Goal: Information Seeking & Learning: Learn about a topic

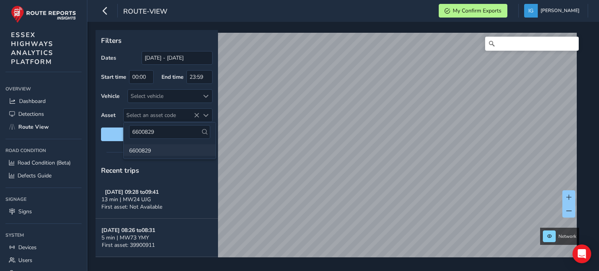
type input "6600829"
click at [141, 151] on li "6600829" at bounding box center [170, 150] width 92 height 12
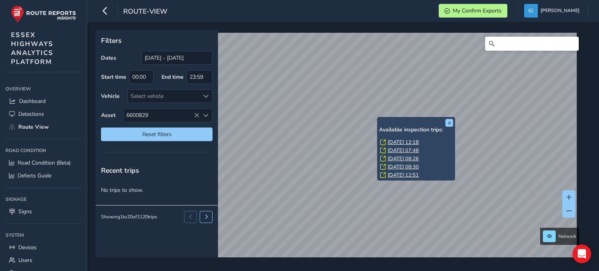
click at [391, 141] on link "[DATE] 12:18" at bounding box center [403, 142] width 31 height 7
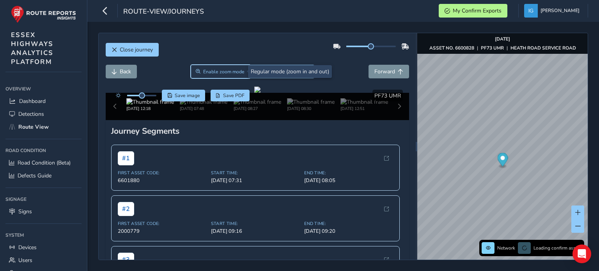
click at [224, 72] on span "Enable zoom mode" at bounding box center [223, 72] width 41 height 6
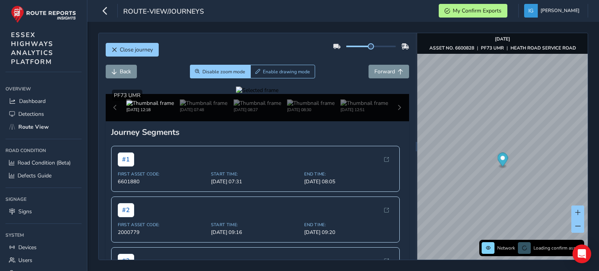
click at [236, 94] on div at bounding box center [257, 90] width 42 height 7
click at [234, 170] on img at bounding box center [441, 172] width 1123 height 632
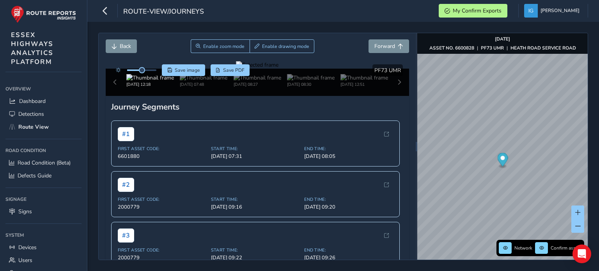
scroll to position [78, 0]
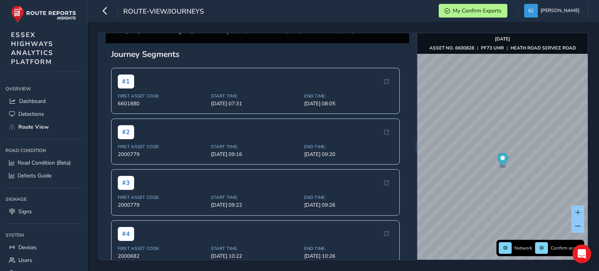
click at [198, 29] on img at bounding box center [204, 24] width 48 height 7
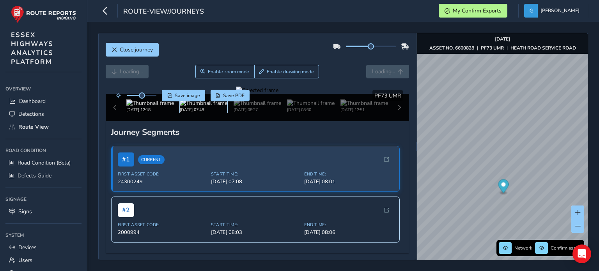
scroll to position [78, 0]
click at [350, 107] on img at bounding box center [364, 102] width 48 height 7
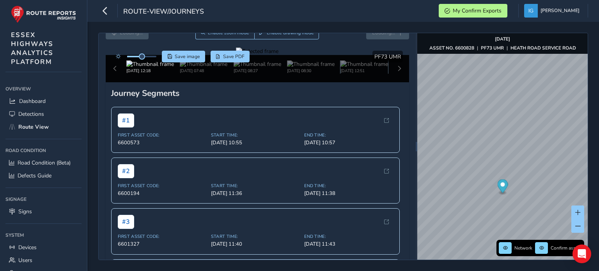
scroll to position [78, 0]
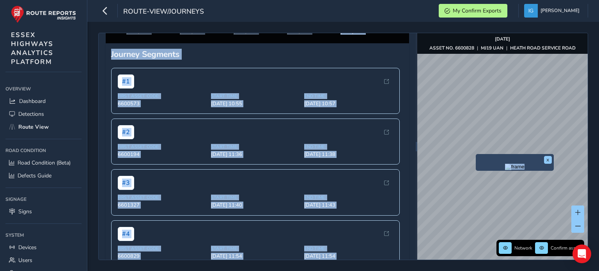
drag, startPoint x: 479, startPoint y: 157, endPoint x: 377, endPoint y: 157, distance: 101.8
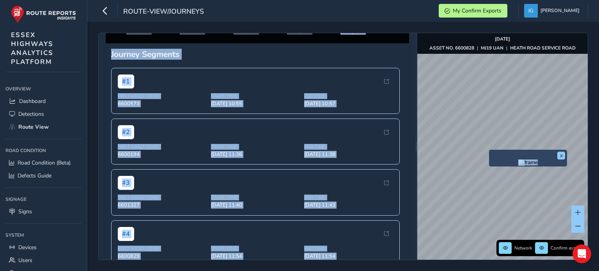
drag, startPoint x: 531, startPoint y: 156, endPoint x: 413, endPoint y: 138, distance: 119.4
click at [413, 138] on div "Close journey Back Enable zoom mode Enable drawing mode Forward Click and Drag …" at bounding box center [343, 146] width 490 height 227
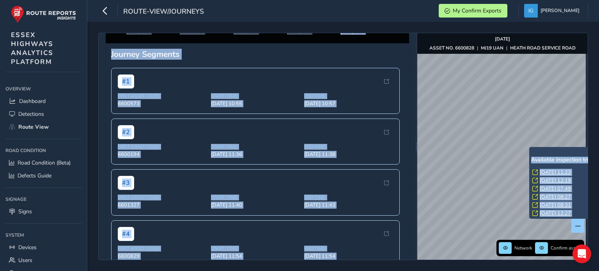
click at [545, 170] on link "[DATE] 11:23" at bounding box center [555, 172] width 31 height 7
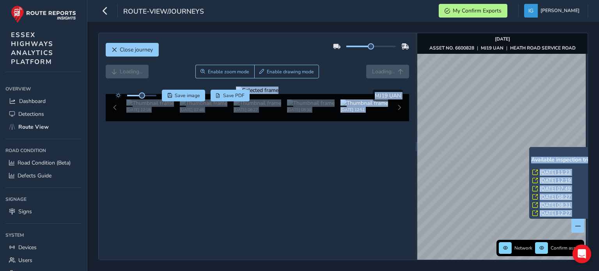
scroll to position [39, 0]
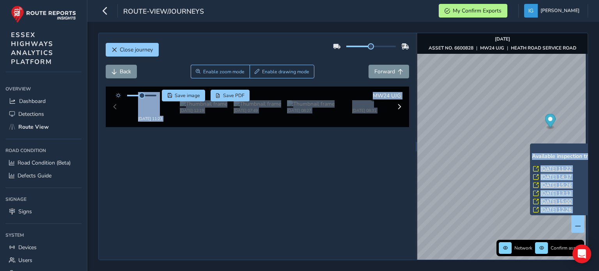
scroll to position [39, 0]
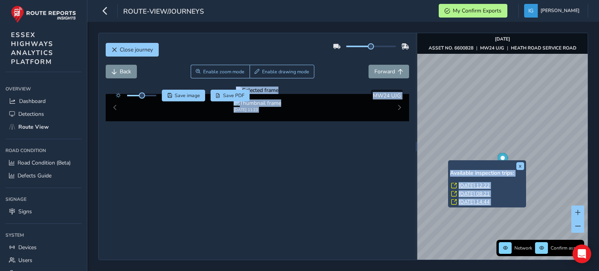
scroll to position [39, 0]
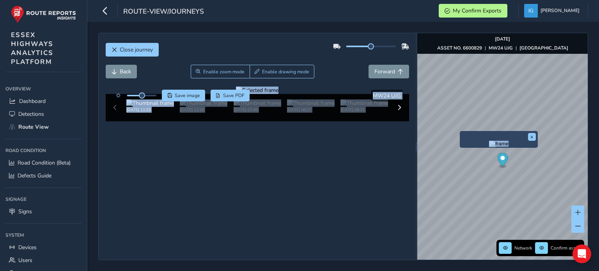
click at [462, 132] on div "x" at bounding box center [499, 139] width 78 height 17
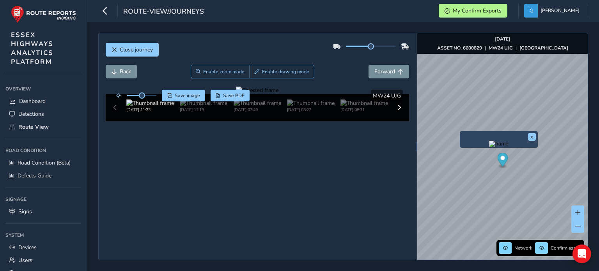
click at [489, 147] on img "Preview frame" at bounding box center [498, 144] width 19 height 6
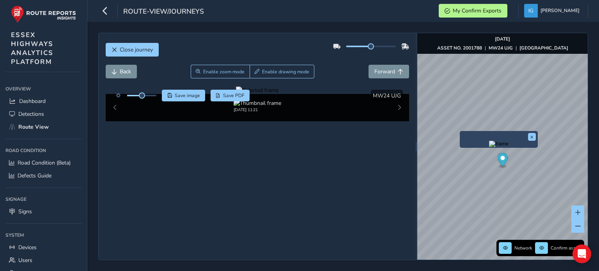
scroll to position [39, 0]
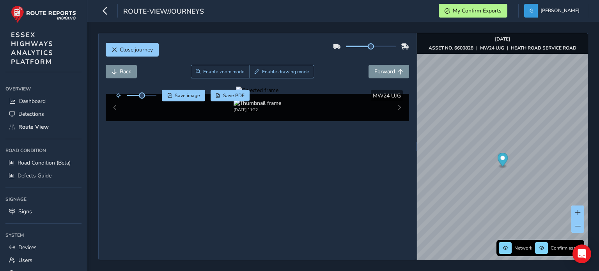
scroll to position [42, 0]
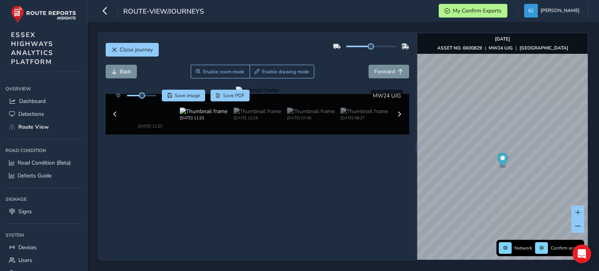
scroll to position [39, 0]
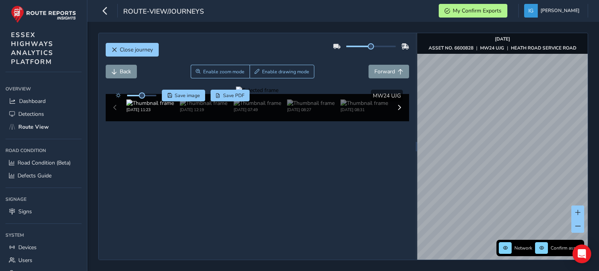
scroll to position [39, 0]
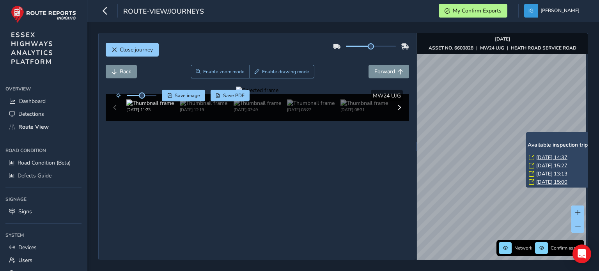
click at [538, 157] on link "[DATE] 14:37" at bounding box center [551, 157] width 31 height 7
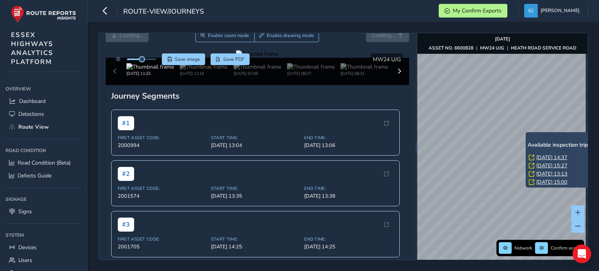
scroll to position [78, 0]
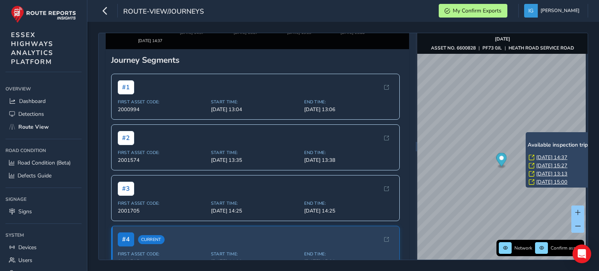
scroll to position [0, 16]
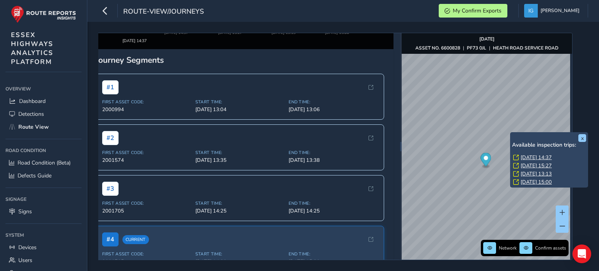
scroll to position [0, 21]
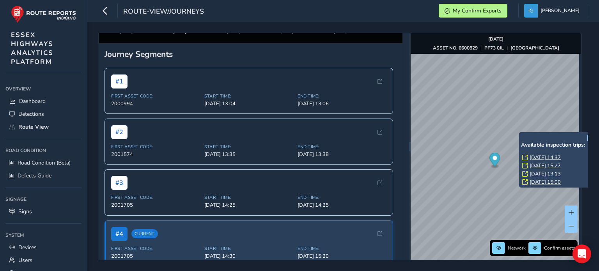
scroll to position [0, 5]
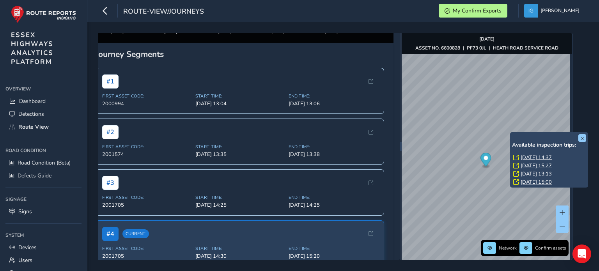
scroll to position [0, 21]
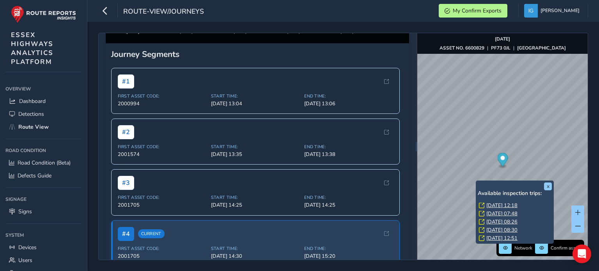
click at [489, 205] on link "[DATE] 12:18" at bounding box center [501, 205] width 31 height 7
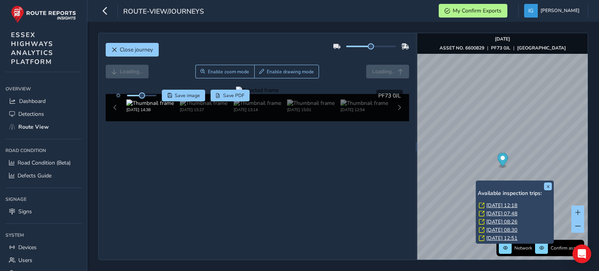
scroll to position [78, 0]
